Goal: Information Seeking & Learning: Learn about a topic

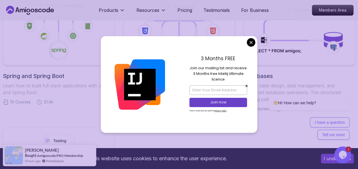
scroll to position [289, 0]
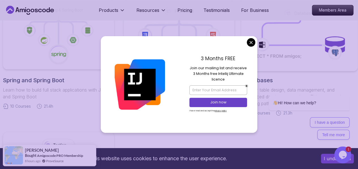
click at [251, 42] on body "This website uses cookies to enhance the user experience. I understand Products…" at bounding box center [179, 170] width 358 height 919
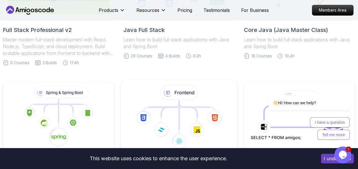
scroll to position [203, 0]
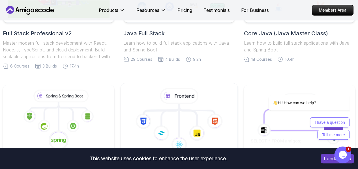
click at [185, 94] on icon at bounding box center [179, 96] width 38 height 16
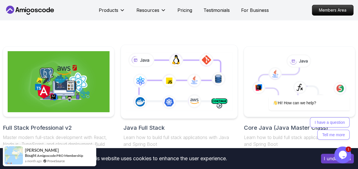
scroll to position [108, 0]
click at [156, 65] on icon at bounding box center [178, 82] width 109 height 61
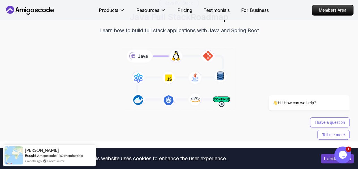
scroll to position [55, 0]
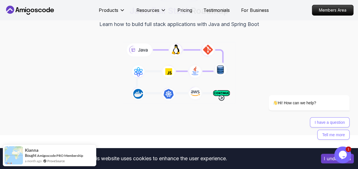
click at [184, 83] on icon at bounding box center [178, 73] width 115 height 64
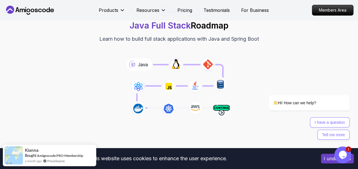
scroll to position [0, 0]
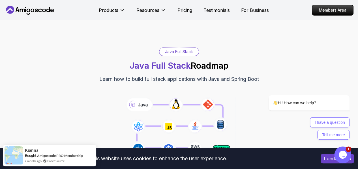
click at [183, 51] on div "Java Full Stack" at bounding box center [178, 52] width 39 height 8
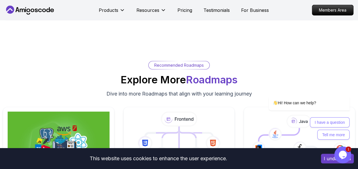
scroll to position [4363, 0]
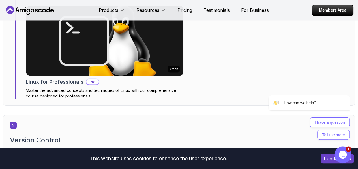
scroll to position [502, 0]
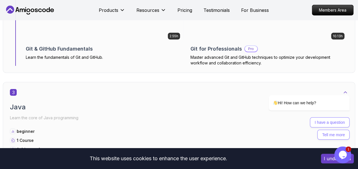
scroll to position [729, 0]
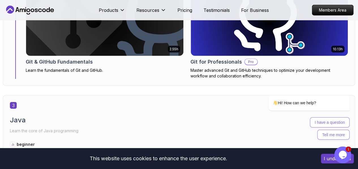
click at [18, 116] on h2 "Java" at bounding box center [179, 120] width 338 height 9
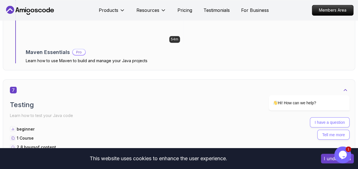
scroll to position [1566, 0]
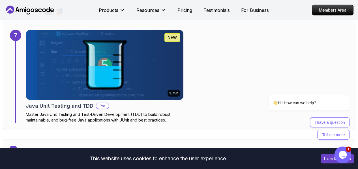
click at [15, 160] on h2 "CLI Build" at bounding box center [179, 164] width 338 height 9
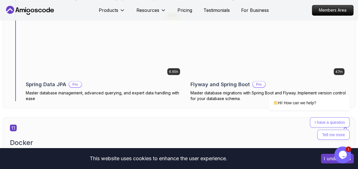
scroll to position [2654, 0]
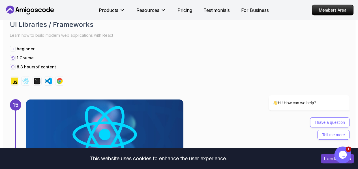
scroll to position [3809, 0]
